Goal: Information Seeking & Learning: Learn about a topic

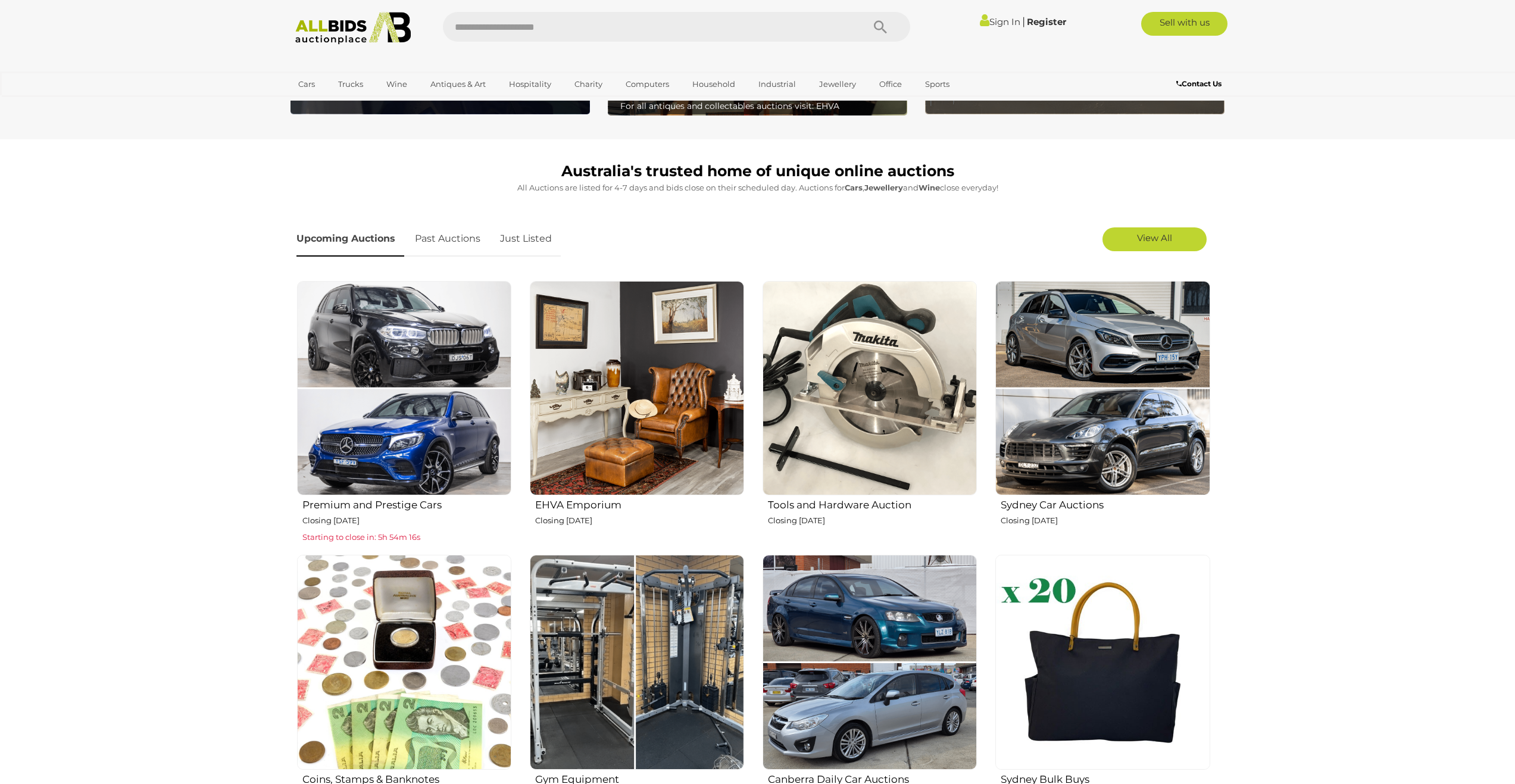
scroll to position [297, 0]
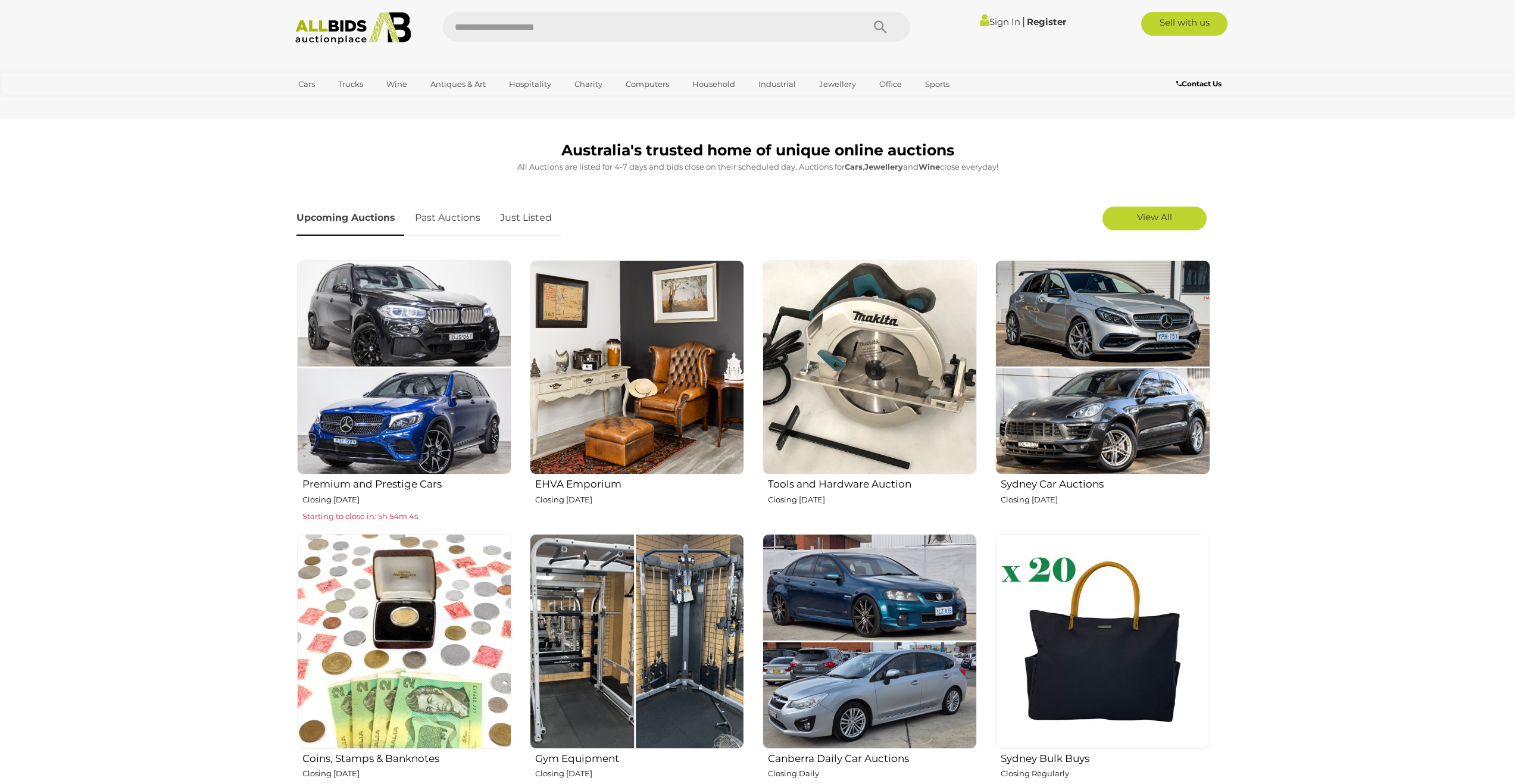
click at [678, 447] on img at bounding box center [637, 367] width 214 height 214
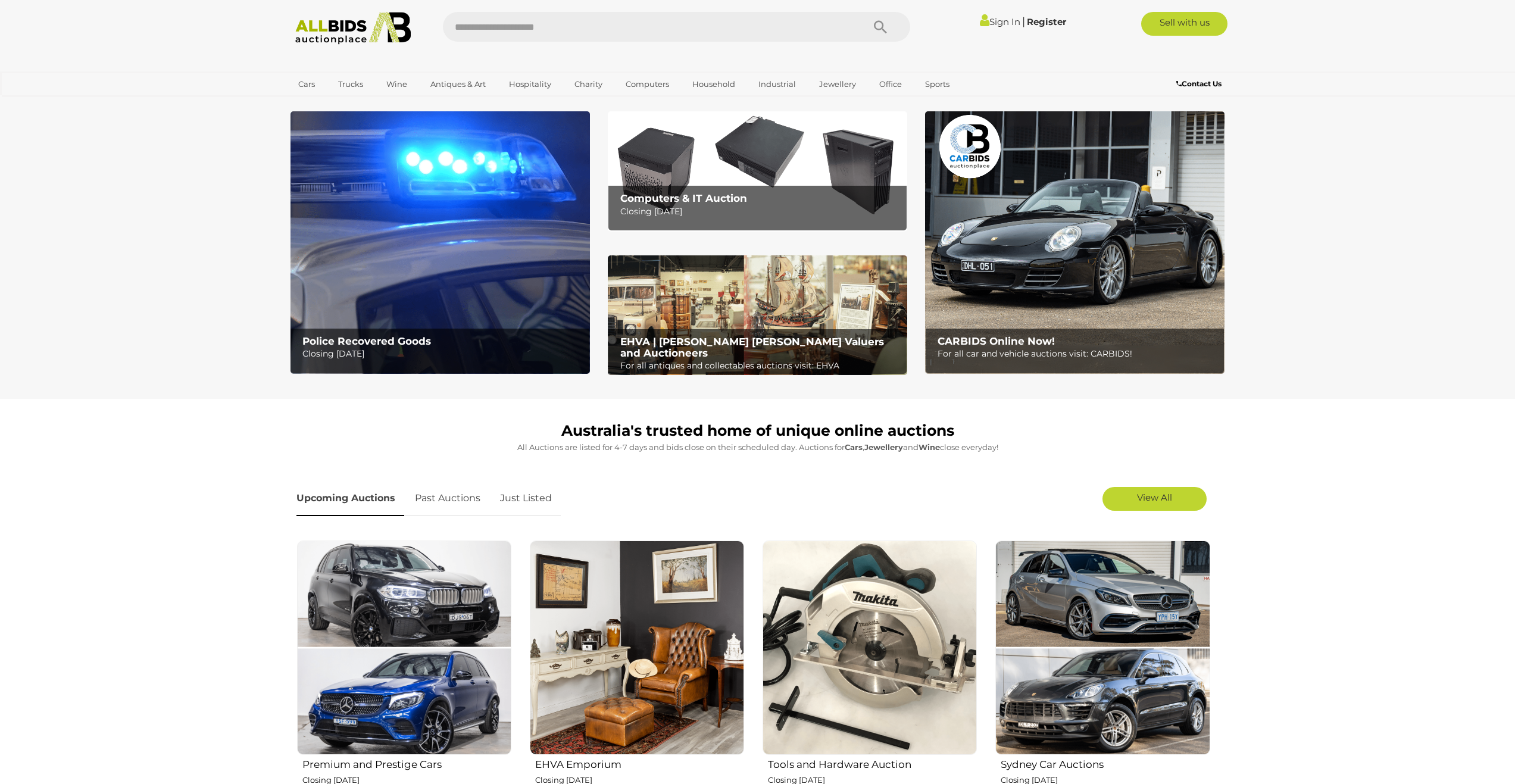
scroll to position [0, 0]
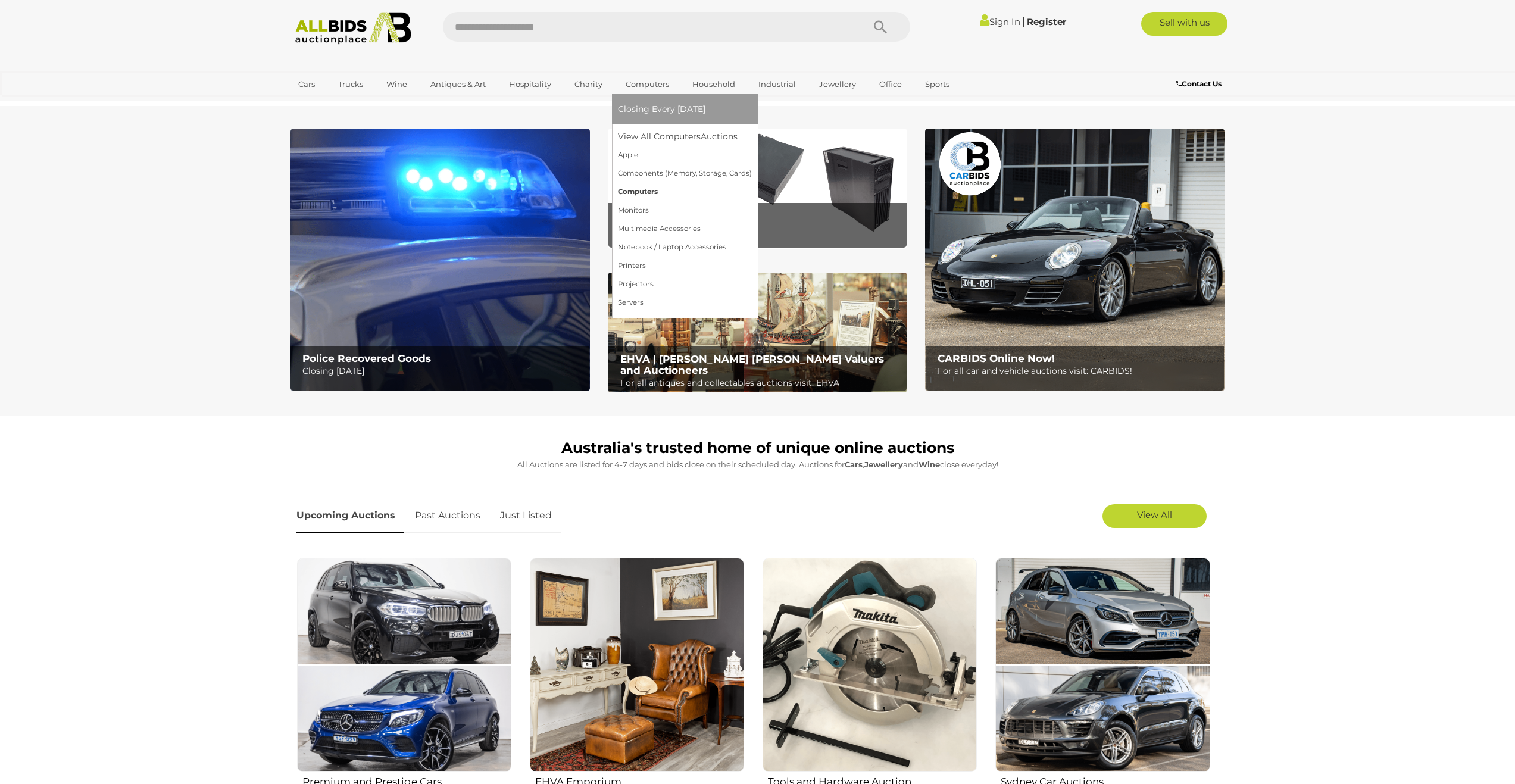
click at [653, 191] on link "Computers" at bounding box center [685, 192] width 134 height 18
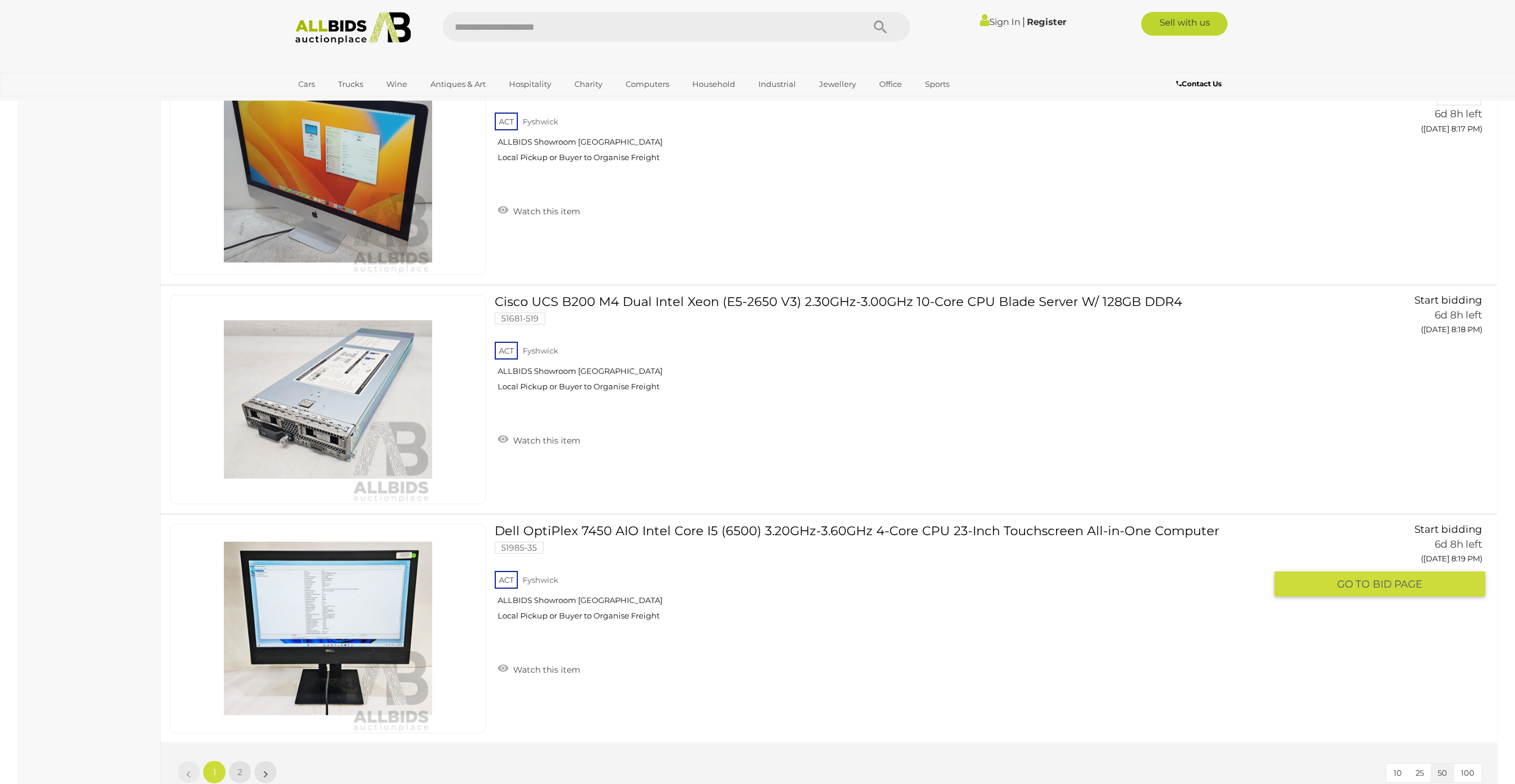
scroll to position [11367, 0]
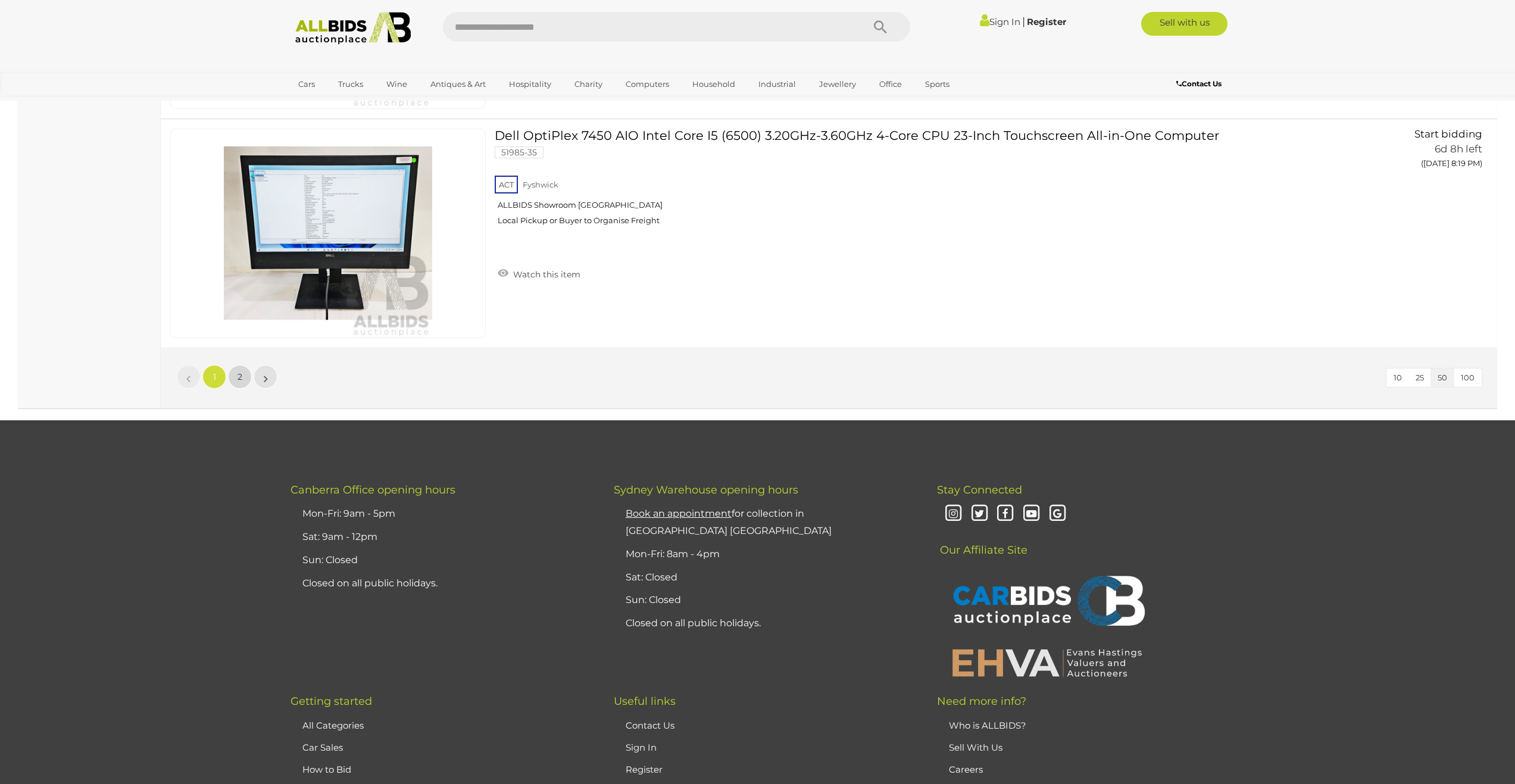
click at [236, 378] on link "2" at bounding box center [239, 376] width 23 height 23
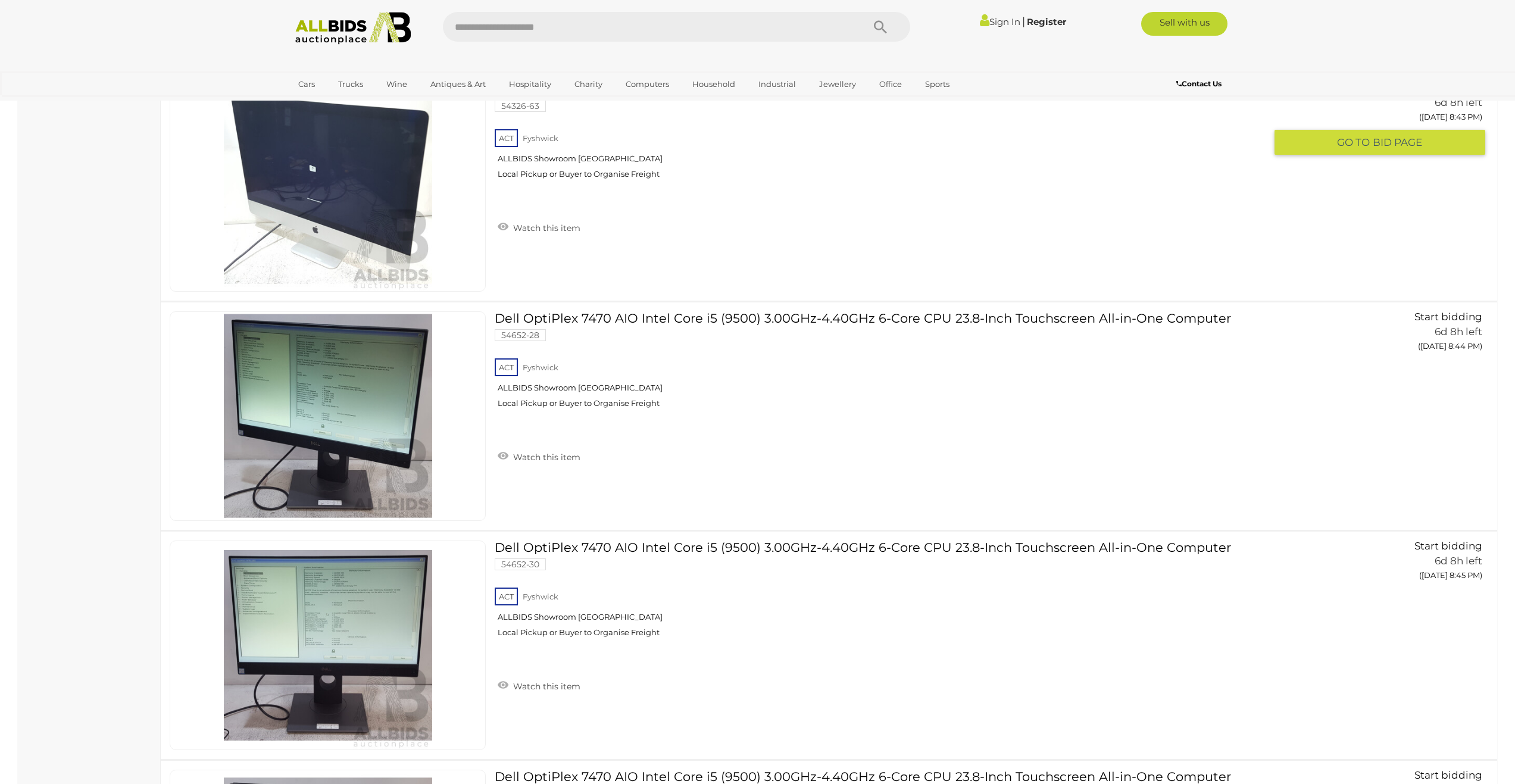
scroll to position [2758, 0]
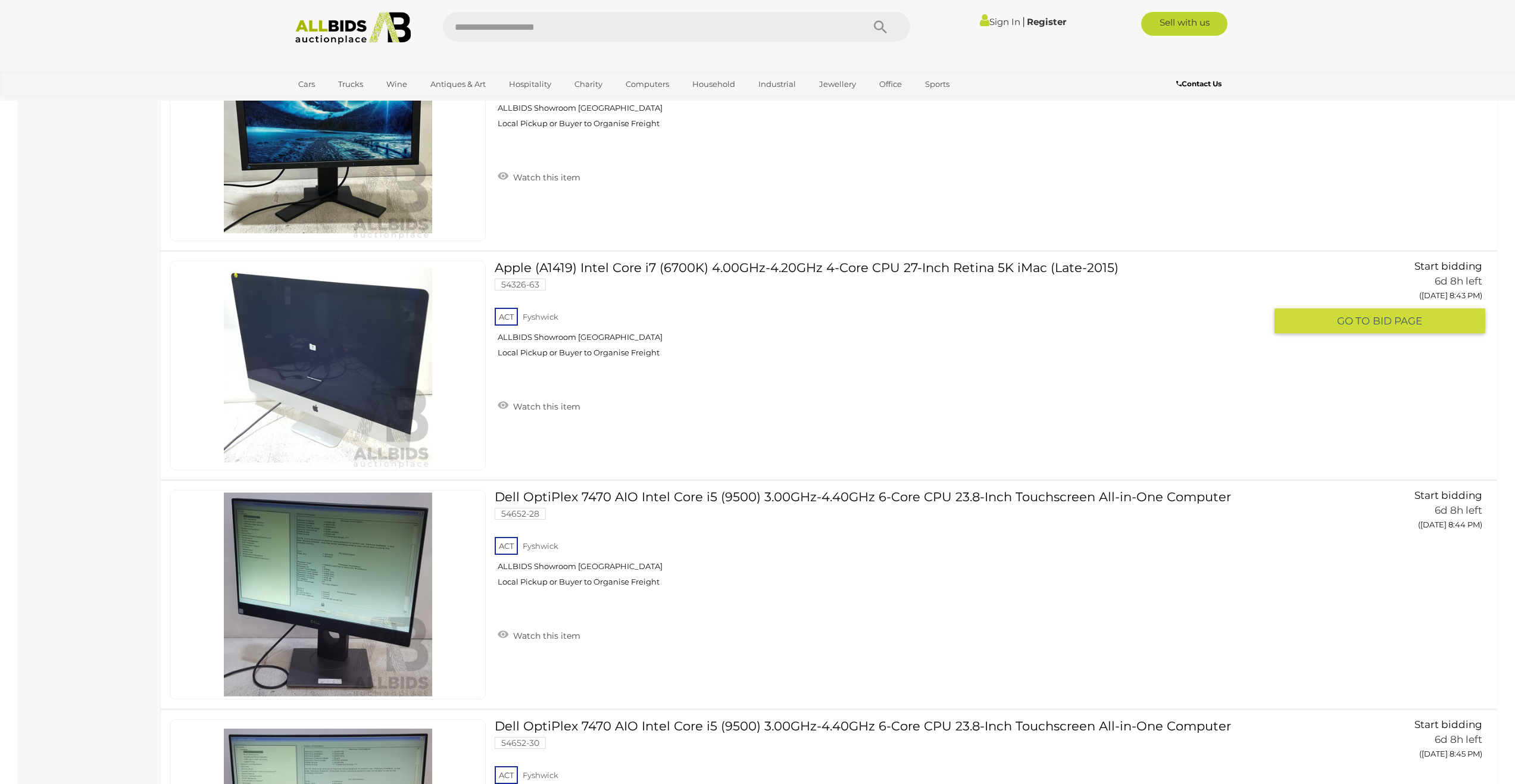
click at [386, 334] on link at bounding box center [327, 365] width 316 height 209
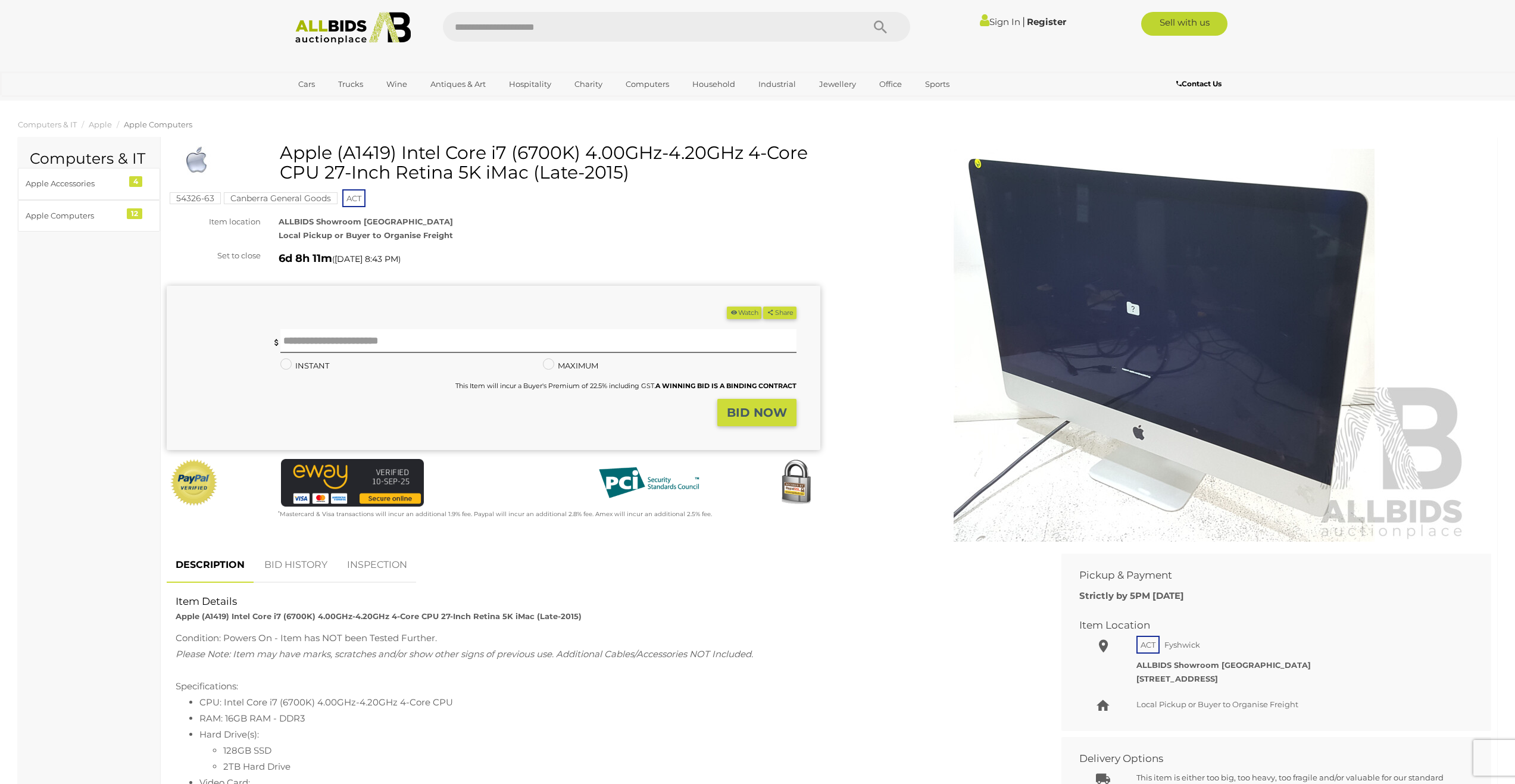
click at [1186, 300] on img at bounding box center [1164, 345] width 610 height 393
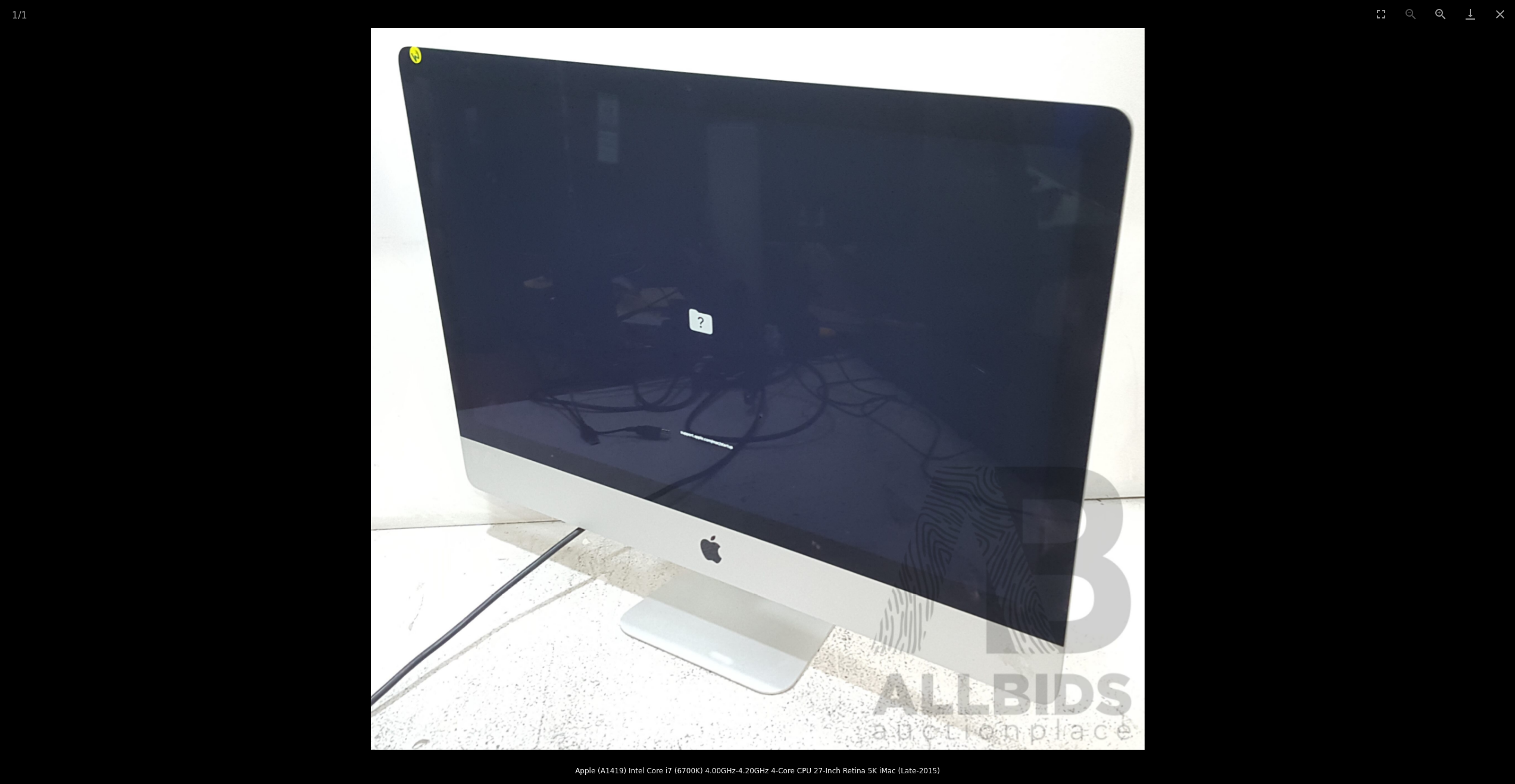
click at [1289, 348] on picture at bounding box center [757, 388] width 1515 height 722
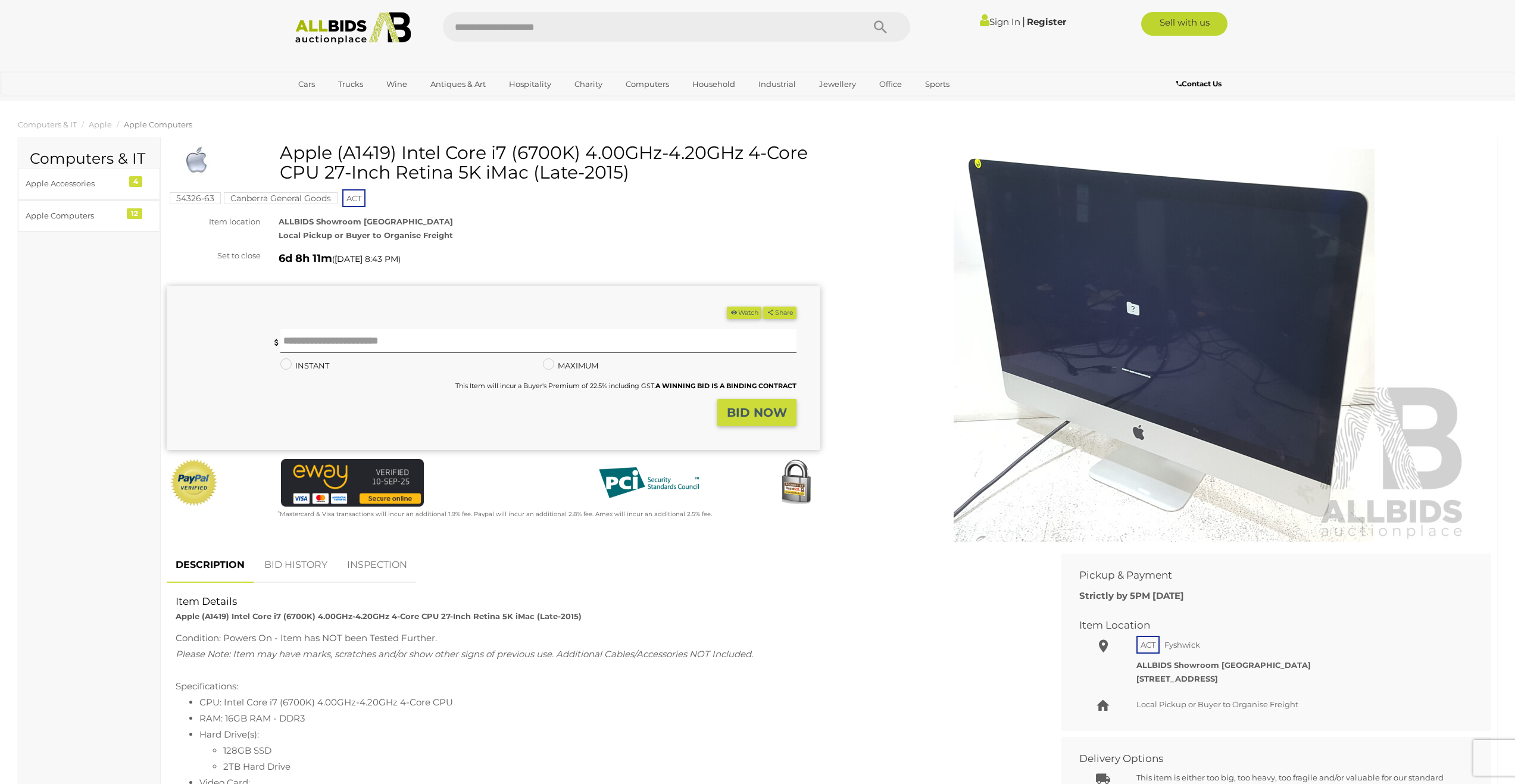
click at [1077, 264] on img at bounding box center [1164, 345] width 610 height 393
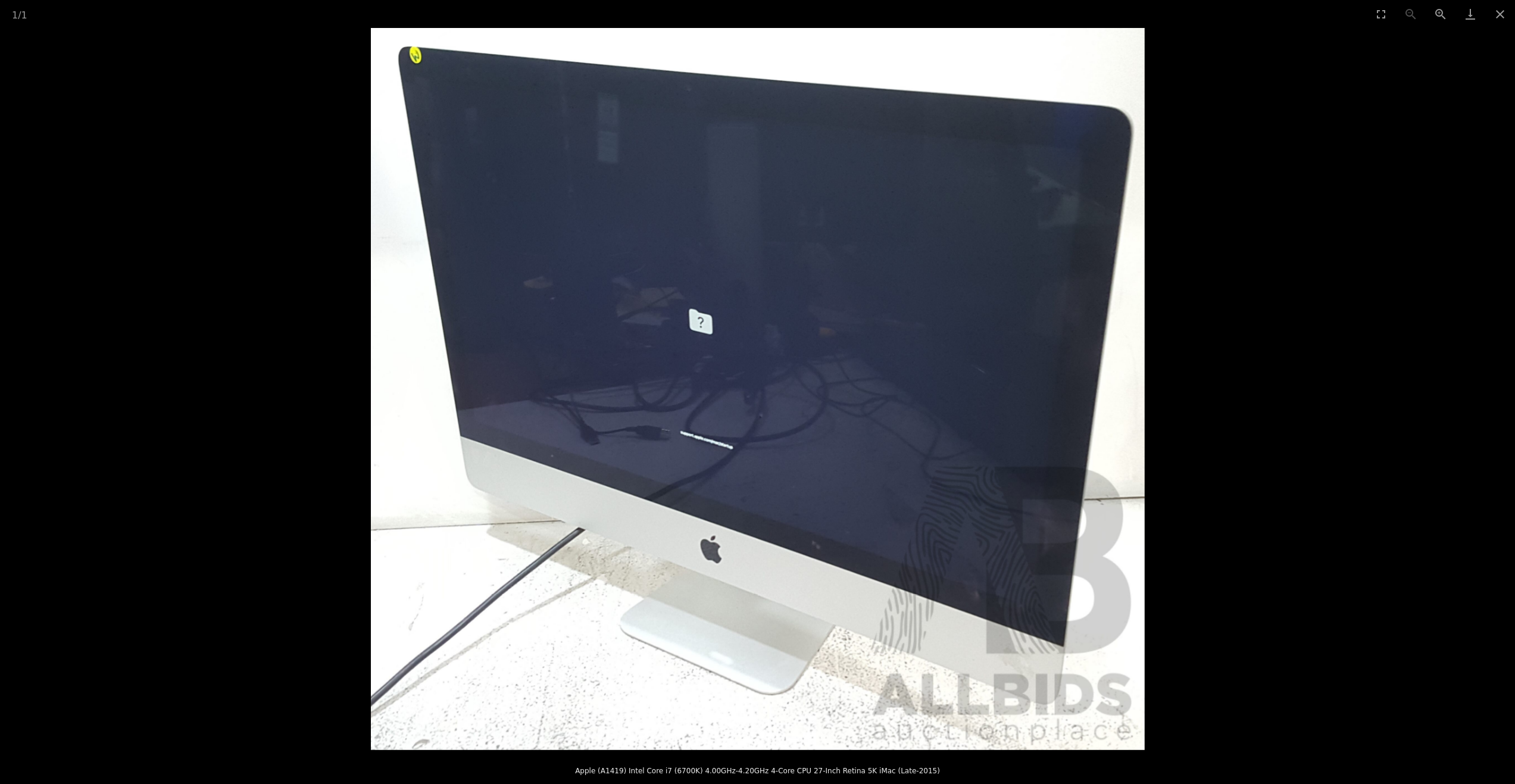
click at [1408, 276] on picture at bounding box center [757, 388] width 1515 height 722
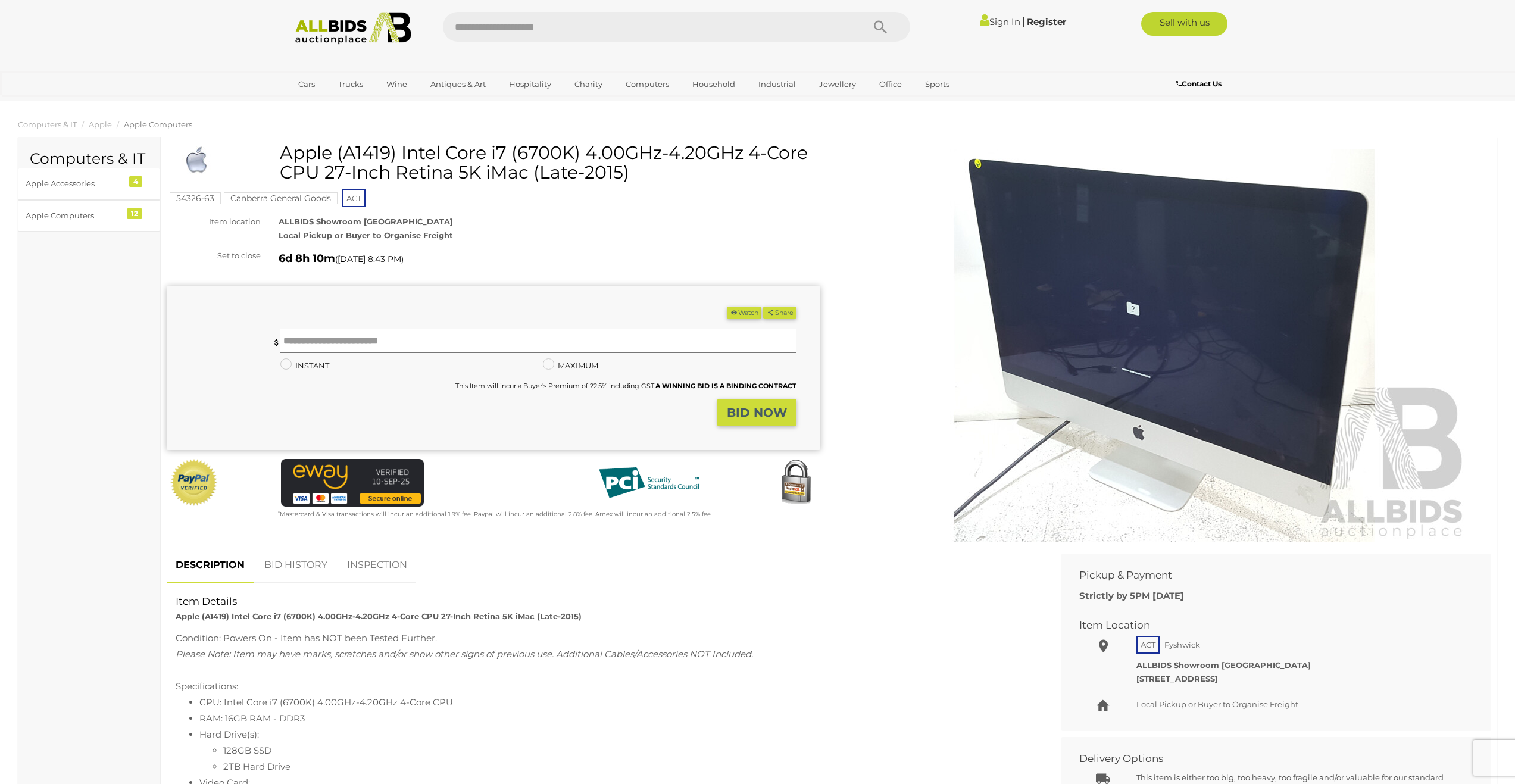
click at [1161, 291] on img at bounding box center [1164, 345] width 610 height 393
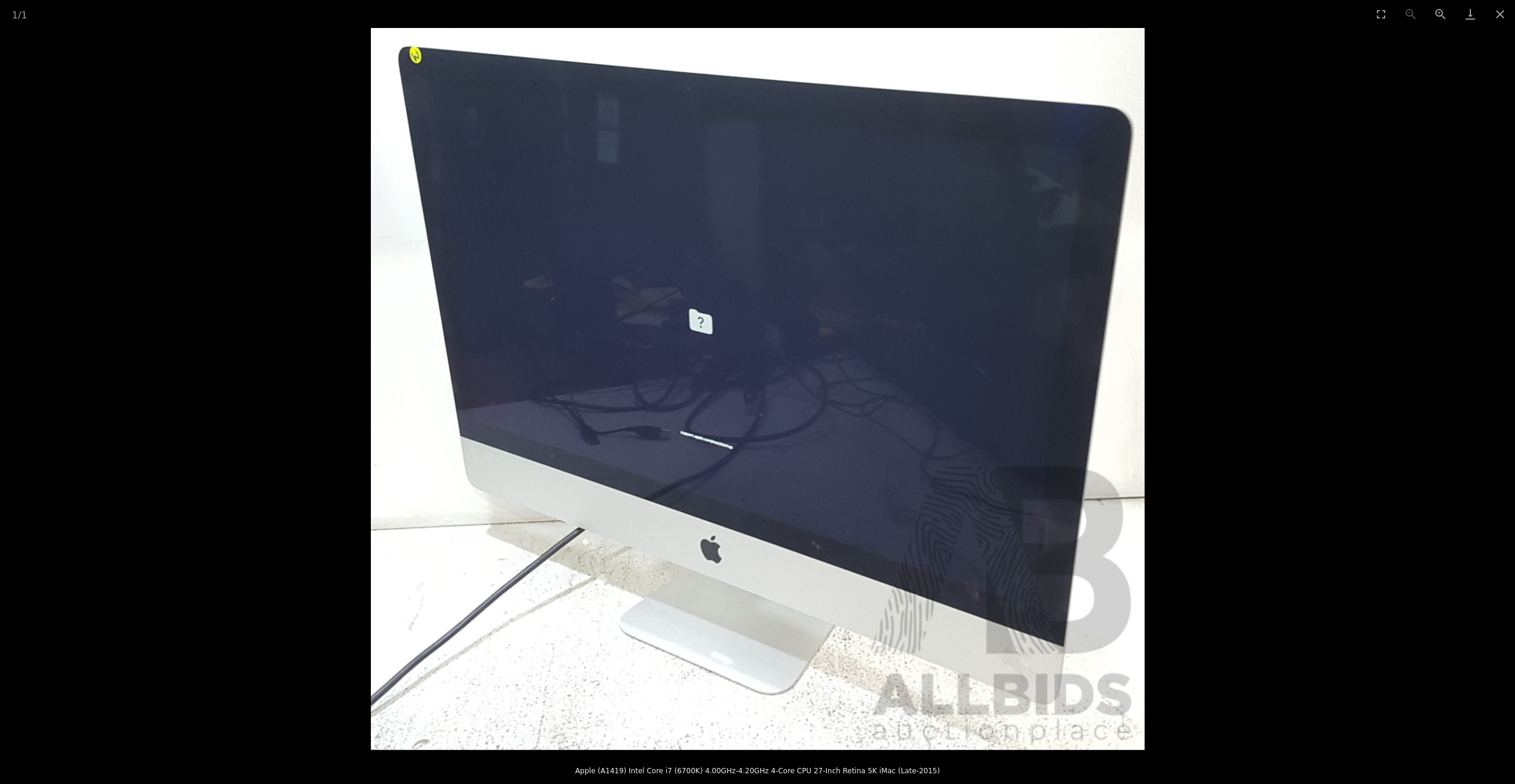
click at [1251, 351] on picture at bounding box center [757, 388] width 1515 height 722
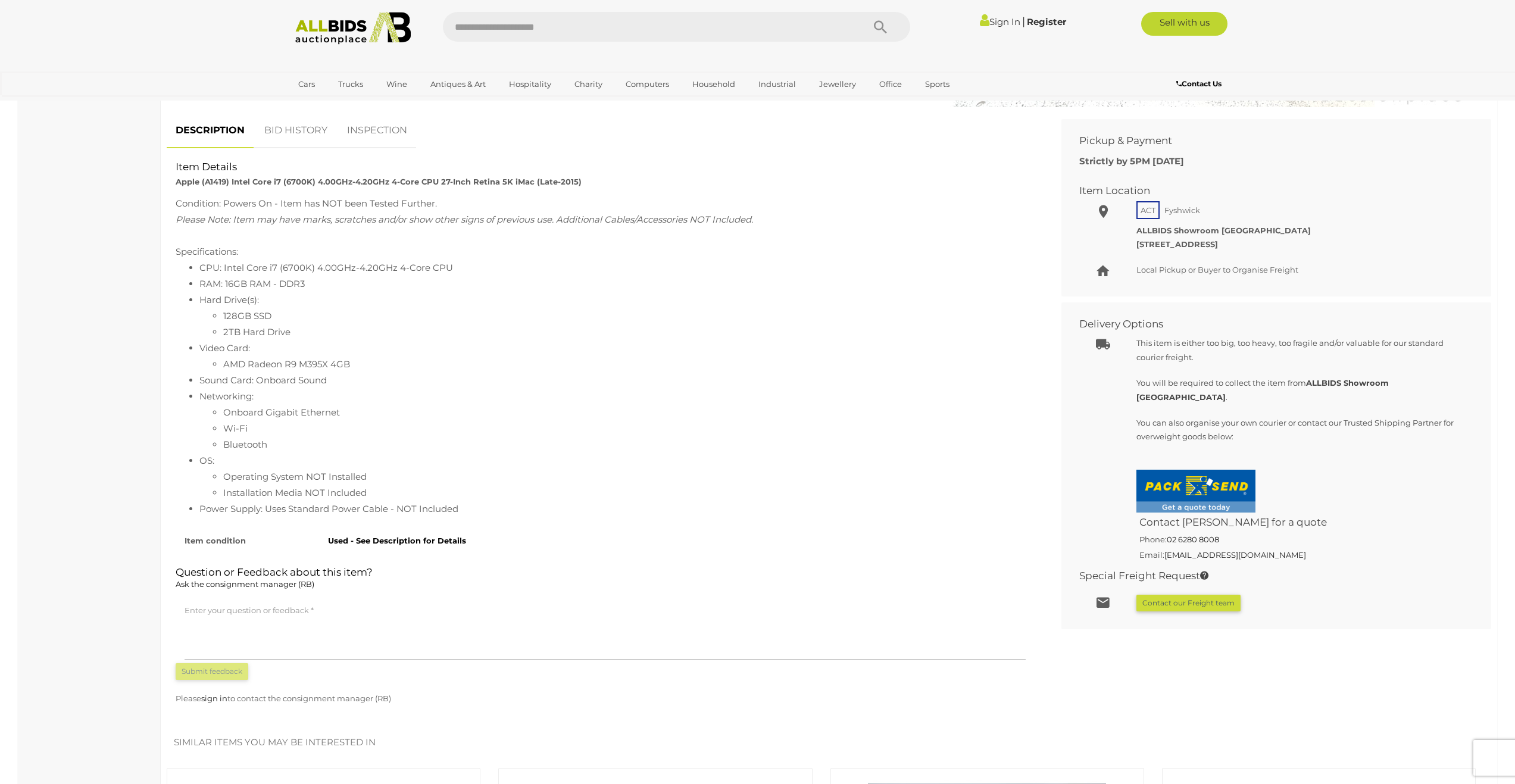
scroll to position [476, 0]
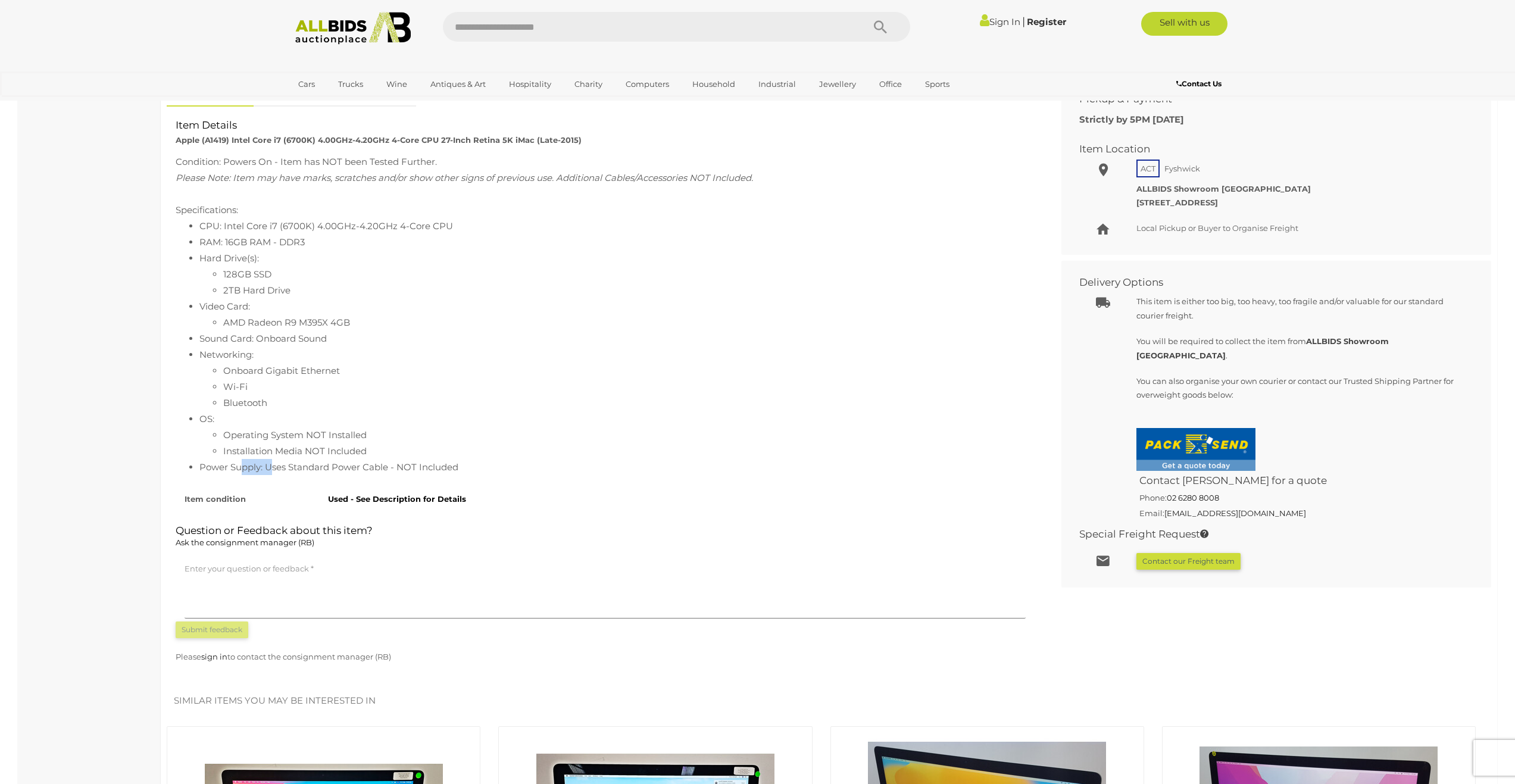
drag, startPoint x: 239, startPoint y: 468, endPoint x: 319, endPoint y: 467, distance: 80.0
click at [316, 467] on li "Power Supply: Uses Standard Power Cable - NOT Included" at bounding box center [617, 467] width 835 height 16
click at [344, 466] on li "Power Supply: Uses Standard Power Cable - NOT Included" at bounding box center [617, 467] width 835 height 16
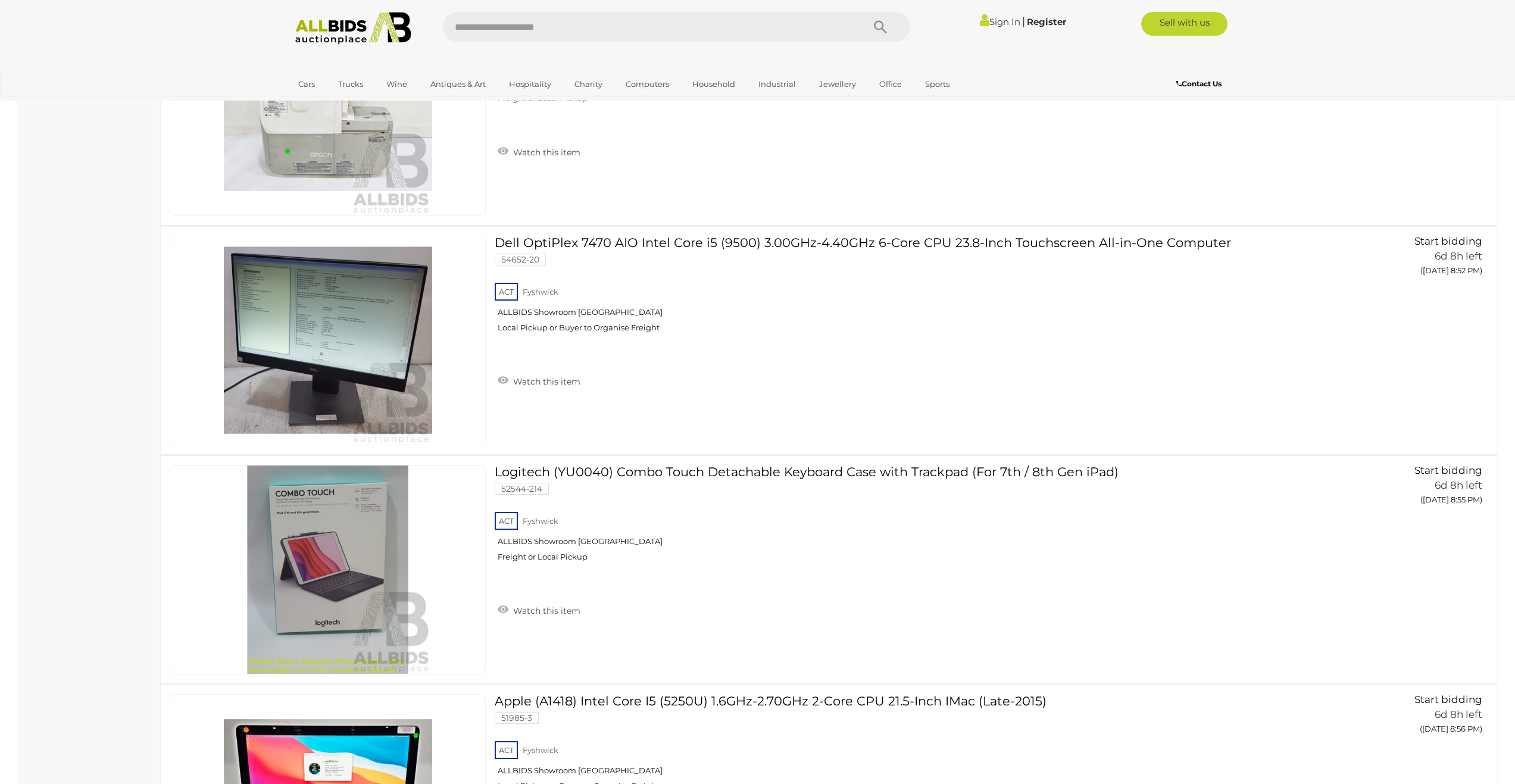
scroll to position [4087, 0]
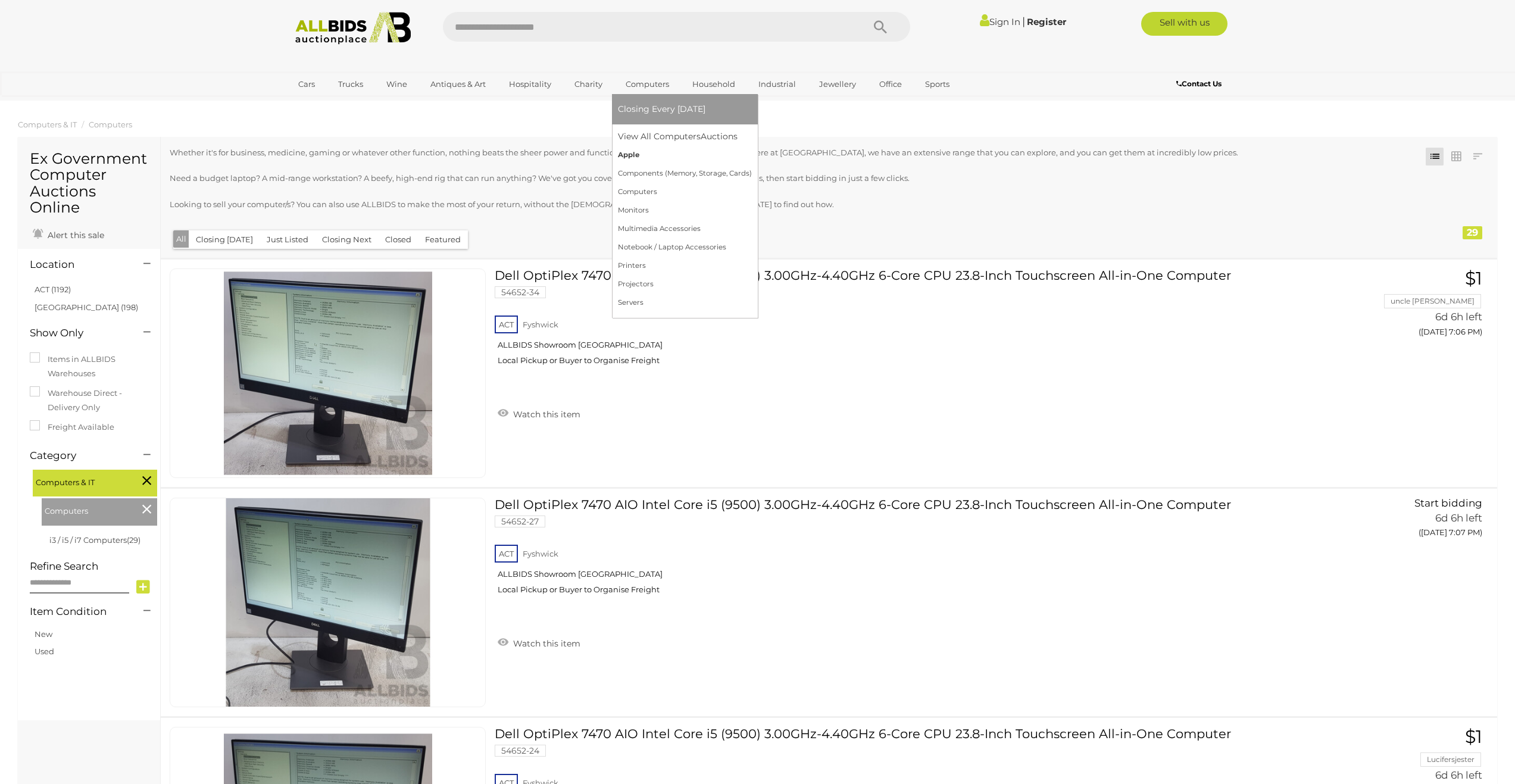
click at [633, 157] on link "Apple" at bounding box center [685, 155] width 134 height 18
